Goal: Information Seeking & Learning: Learn about a topic

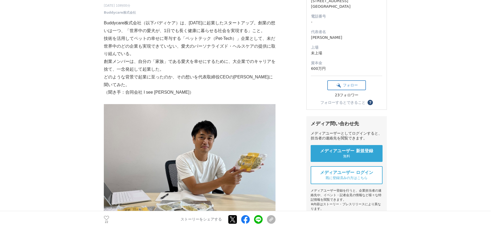
scroll to position [84, 0]
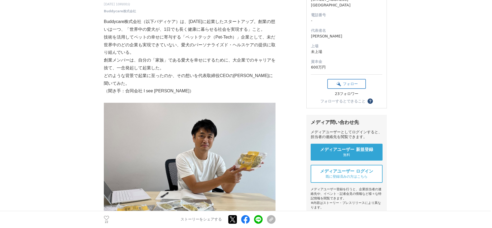
drag, startPoint x: 111, startPoint y: 47, endPoint x: 118, endPoint y: 53, distance: 8.4
click at [118, 53] on p "技術を活用してペットの幸せに寄与する「ペットテック（Pet-Tech）」企業として、未だ世界中のどの企業も実現できていない、愛犬のパーソナライズド・ヘルスケア…" at bounding box center [190, 45] width 172 height 23
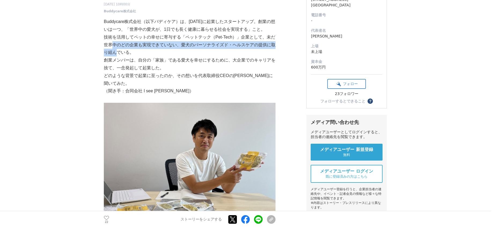
click at [118, 53] on p "技術を活用してペットの幸せに寄与する「ペットテック（Pet-Tech）」企業として、未だ世界中のどの企業も実現できていない、愛犬のパーソナライズド・ヘルスケア…" at bounding box center [190, 45] width 172 height 23
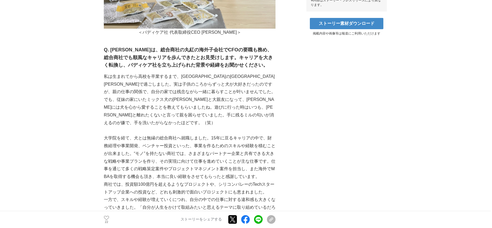
scroll to position [304, 0]
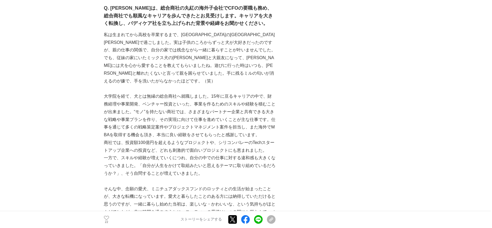
scroll to position [330, 0]
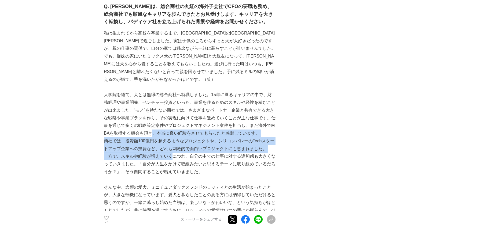
drag, startPoint x: 156, startPoint y: 123, endPoint x: 178, endPoint y: 157, distance: 40.8
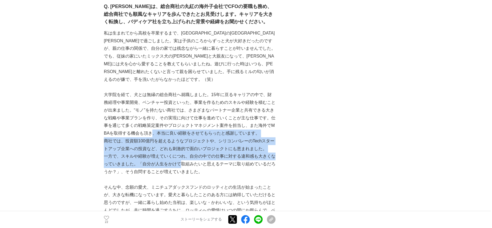
click at [178, 157] on p "一方で、スキルや経験が増えていくにつれ、自分の中での仕事に対する違和感も大きくなっていきました。「自分が人生をかけて取組みたいと思えるテーマに取り組めているだ…" at bounding box center [190, 164] width 172 height 23
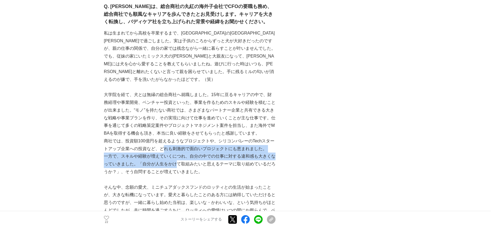
drag, startPoint x: 176, startPoint y: 155, endPoint x: 154, endPoint y: 120, distance: 40.8
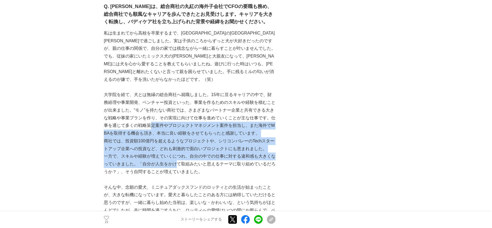
click at [154, 120] on p "大学院を経て、犬とは無縁の総合商社へ就職しました。15年に亘るキャリアの中で、財務経理や事業開発、ベンチャー投資といった、事業を作るためのスキルや経験を積むこ…" at bounding box center [190, 114] width 172 height 46
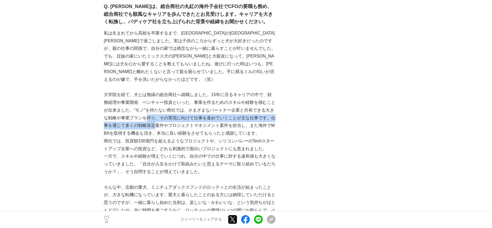
drag, startPoint x: 154, startPoint y: 120, endPoint x: 151, endPoint y: 106, distance: 14.3
click at [151, 106] on p "大学院を経て、犬とは無縁の総合商社へ就職しました。15年に亘るキャリアの中で、財務経理や事業開発、ベンチャー投資といった、事業を作るためのスキルや経験を積むこ…" at bounding box center [190, 114] width 172 height 46
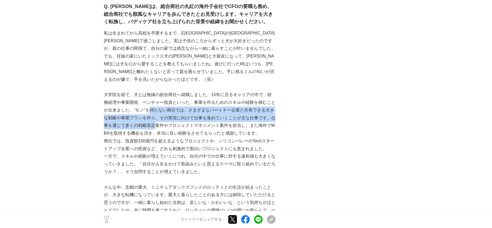
click at [151, 106] on p "大学院を経て、犬とは無縁の総合商社へ就職しました。15年に亘るキャリアの中で、財務経理や事業開発、ベンチャー投資といった、事業を作るためのスキルや経験を積むこ…" at bounding box center [190, 114] width 172 height 46
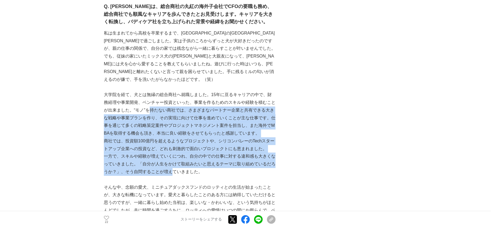
drag, startPoint x: 151, startPoint y: 106, endPoint x: 165, endPoint y: 162, distance: 58.0
click at [165, 162] on p "一方で、スキルや経験が増えていくにつれ、自分の中での仕事に対する違和感も大きくなっていきました。「自分が人生をかけて取組みたいと思えるテーマに取り組めているだ…" at bounding box center [190, 164] width 172 height 23
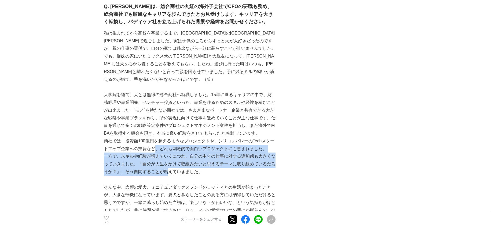
drag, startPoint x: 164, startPoint y: 159, endPoint x: 151, endPoint y: 123, distance: 37.9
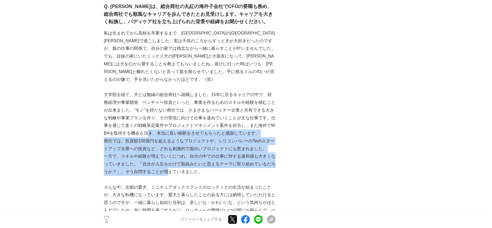
click at [151, 123] on p "大学院を経て、犬とは無縁の総合商社へ就職しました。15年に亘るキャリアの中で、財務経理や事業開発、ベンチャー投資といった、事業を作るためのスキルや経験を積むこ…" at bounding box center [190, 114] width 172 height 46
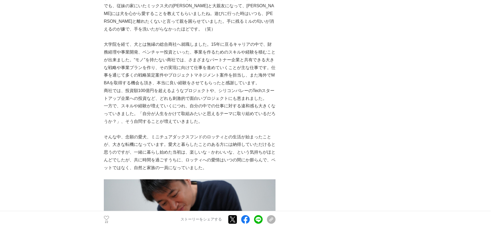
scroll to position [381, 0]
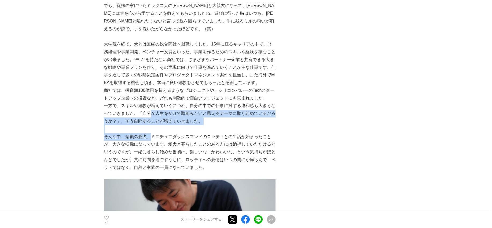
drag, startPoint x: 153, startPoint y: 126, endPoint x: 149, endPoint y: 102, distance: 23.7
click at [149, 102] on p "一方で、スキルや経験が増えていくにつれ、自分の中での仕事に対する違和感も大きくなっていきました。「自分が人生をかけて取組みたいと思えるテーマに取り組めているだ…" at bounding box center [190, 113] width 172 height 23
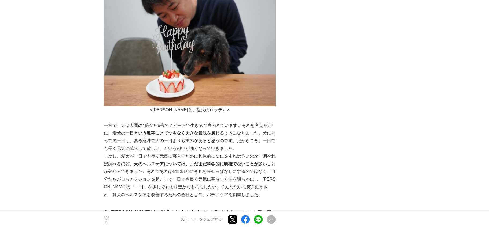
scroll to position [569, 0]
click at [140, 122] on p "一方で、犬は人間の4倍から6倍のスピードで生きると言われています。それを考えた時に、 愛犬の一日という数字にとてつもなく大きな意味を感じる ようになりました。…" at bounding box center [190, 137] width 172 height 31
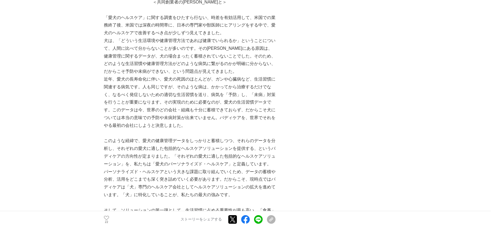
scroll to position [967, 0]
